Goal: Task Accomplishment & Management: Use online tool/utility

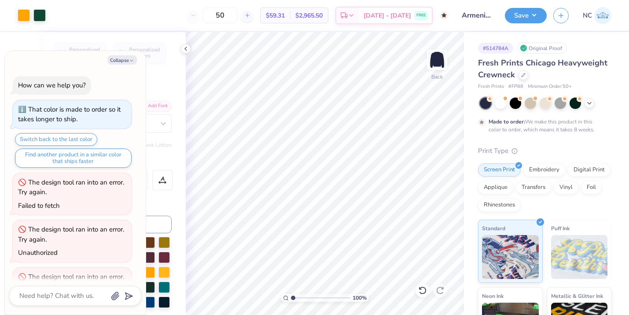
scroll to position [1970, 0]
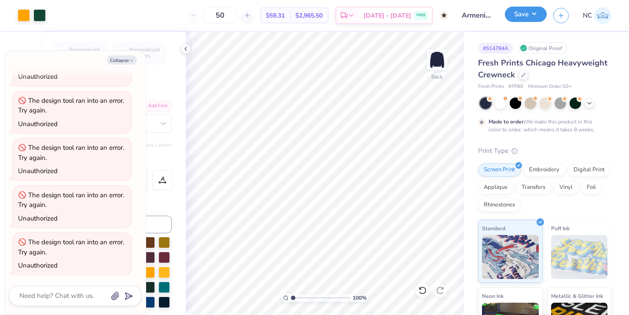
click at [515, 19] on button "Save" at bounding box center [526, 14] width 42 height 15
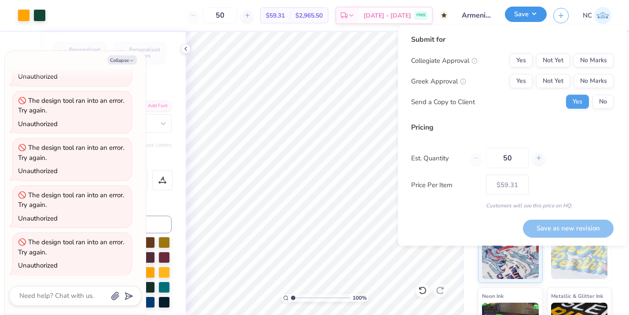
type textarea "x"
click at [512, 60] on button "Yes" at bounding box center [521, 61] width 23 height 14
click at [592, 81] on button "No Marks" at bounding box center [593, 81] width 40 height 14
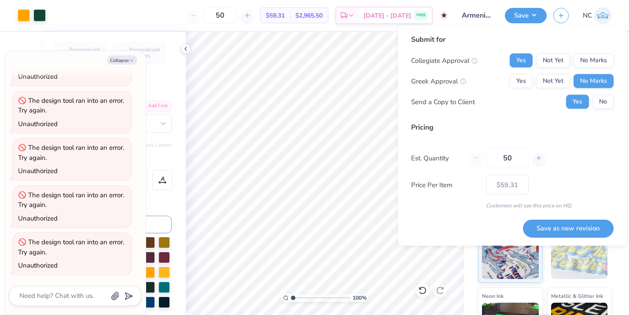
click at [477, 157] on div "50" at bounding box center [507, 158] width 74 height 20
click at [514, 158] on input "50" at bounding box center [507, 158] width 43 height 20
type input "5"
type input "3"
type input "0"
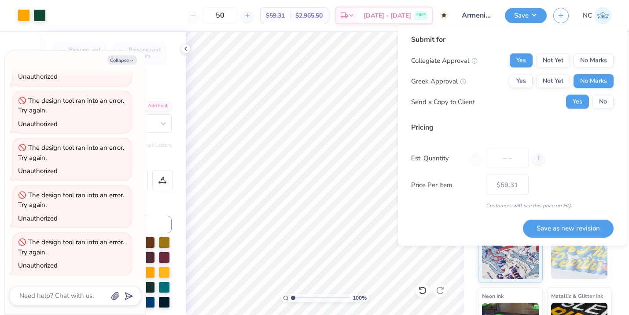
type input "0"
type input "30"
type input "50"
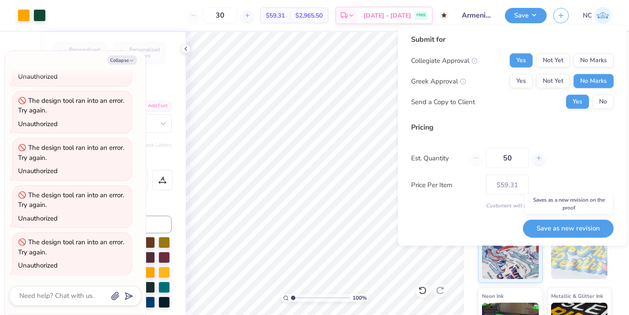
click at [539, 228] on body "Art colors 30 $59.31 Per Item $2,965.50 Total Est. Delivery [DATE] - [DATE] FRE…" at bounding box center [314, 157] width 629 height 315
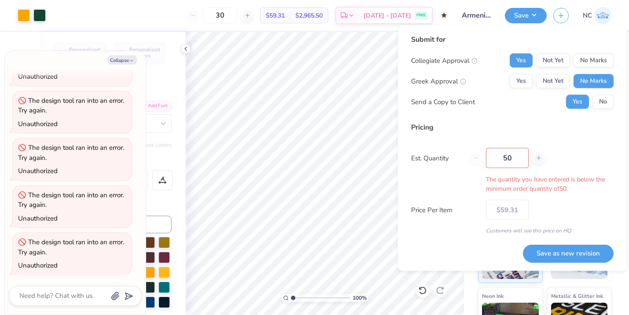
type input "50"
click at [514, 164] on input "50" at bounding box center [507, 158] width 43 height 20
click at [541, 255] on button "Save as new revision" at bounding box center [568, 254] width 91 height 18
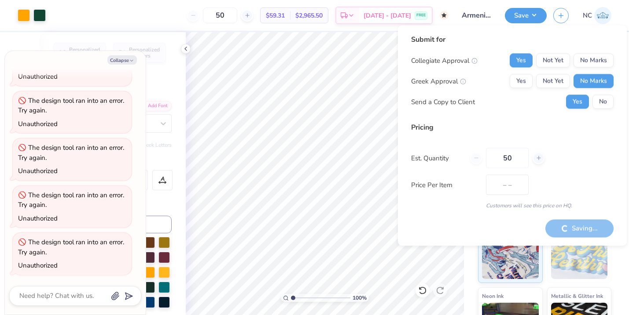
type input "$59.31"
click at [184, 48] on icon at bounding box center [185, 48] width 7 height 7
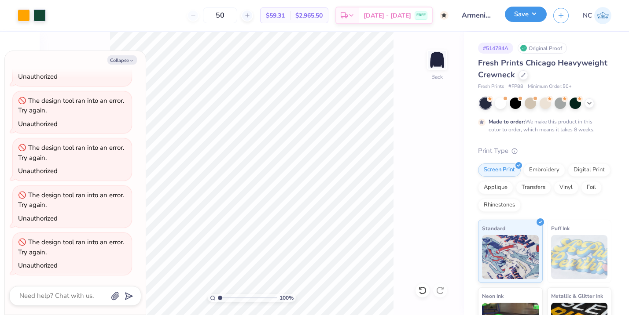
click at [534, 16] on button "Save" at bounding box center [526, 14] width 42 height 15
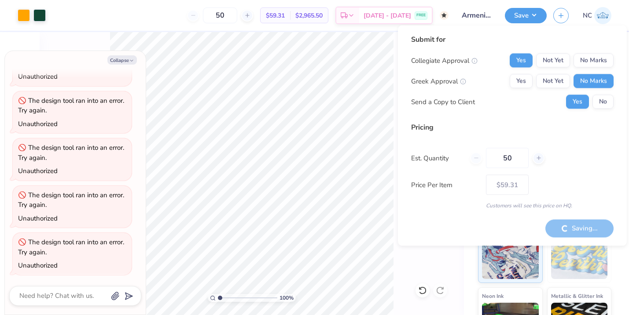
click at [447, 260] on div "100 % Back" at bounding box center [252, 173] width 424 height 283
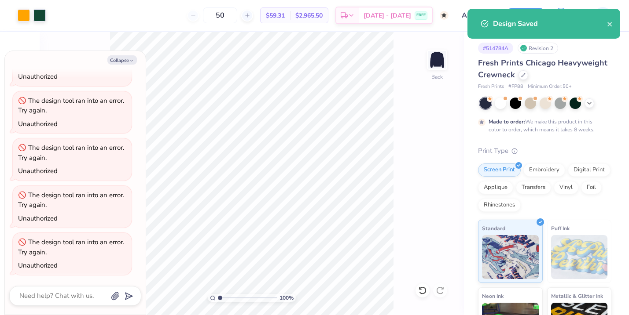
type textarea "x"
click at [610, 23] on icon "close" at bounding box center [609, 24] width 4 height 4
